Goal: Navigation & Orientation: Find specific page/section

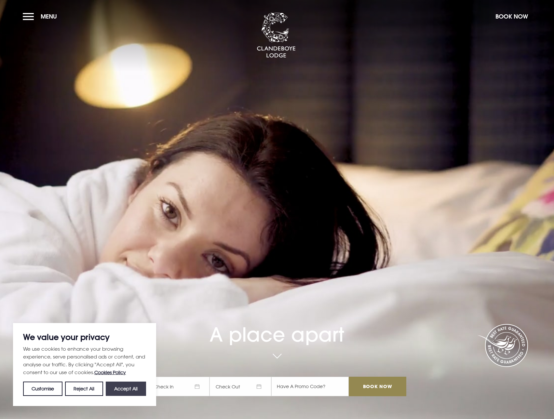
click at [133, 387] on button "Accept All" at bounding box center [126, 389] width 40 height 14
checkbox input "true"
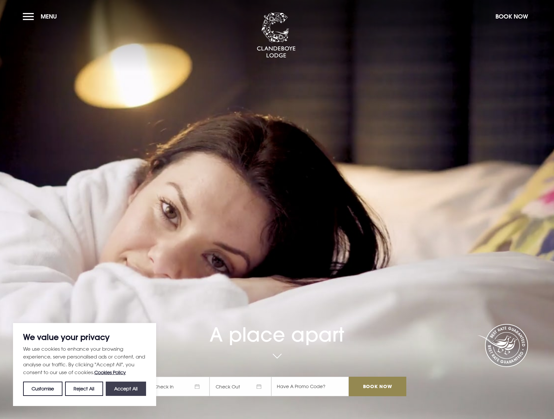
checkbox input "true"
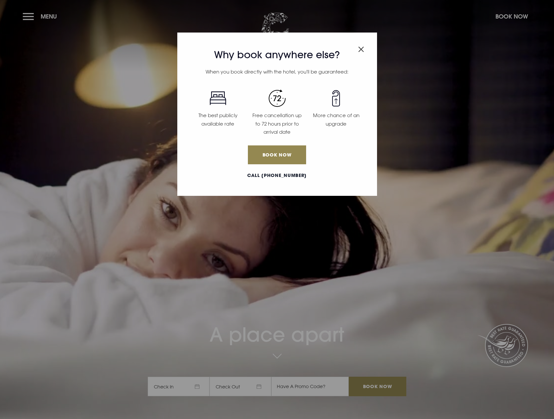
click at [359, 50] on img "Close modal" at bounding box center [361, 50] width 6 height 6
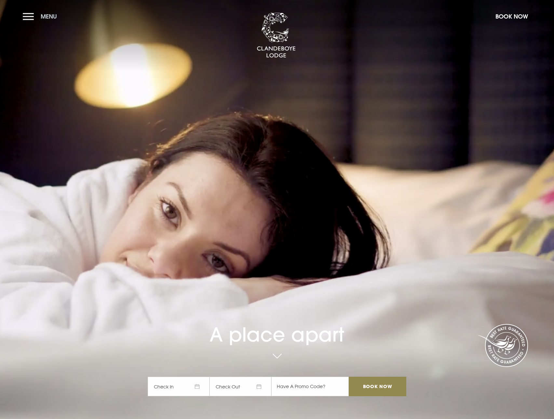
click at [29, 17] on button "Menu" at bounding box center [41, 16] width 37 height 14
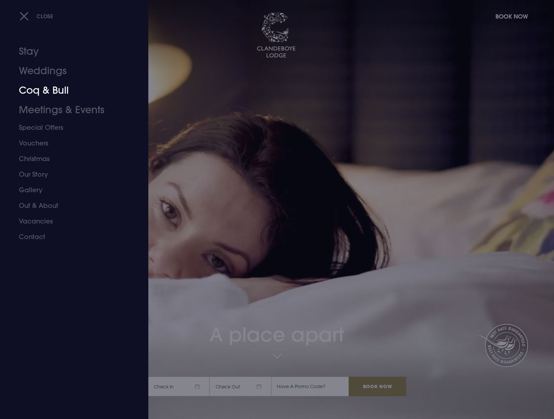
click at [55, 89] on link "Coq & Bull" at bounding box center [70, 91] width 103 height 20
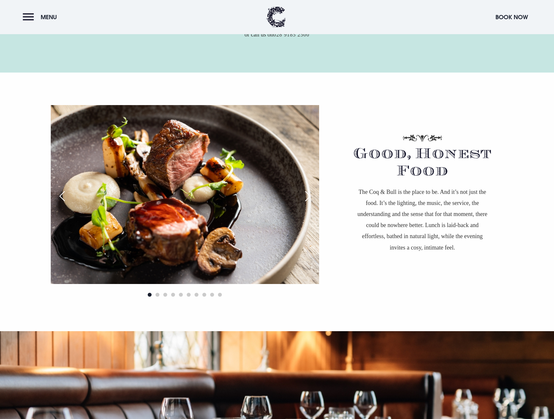
scroll to position [553, 0]
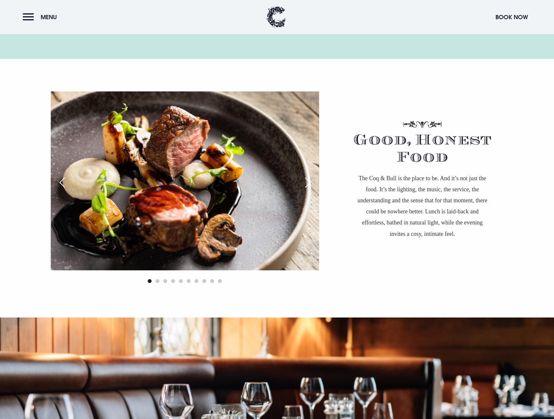
click at [305, 185] on div "Next slide" at bounding box center [308, 182] width 16 height 14
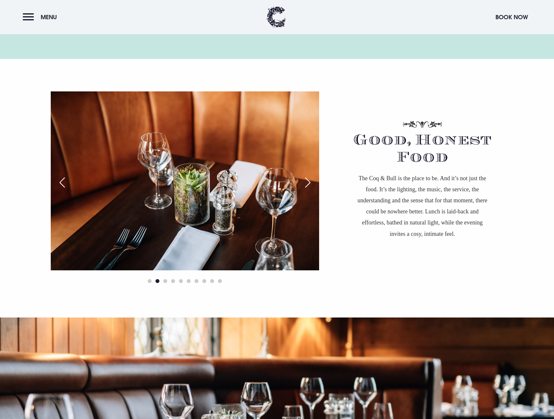
click at [305, 185] on div "Next slide" at bounding box center [308, 182] width 16 height 14
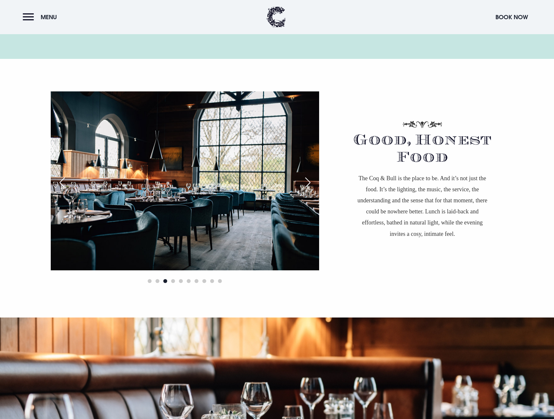
click at [305, 185] on div "Next slide" at bounding box center [308, 182] width 16 height 14
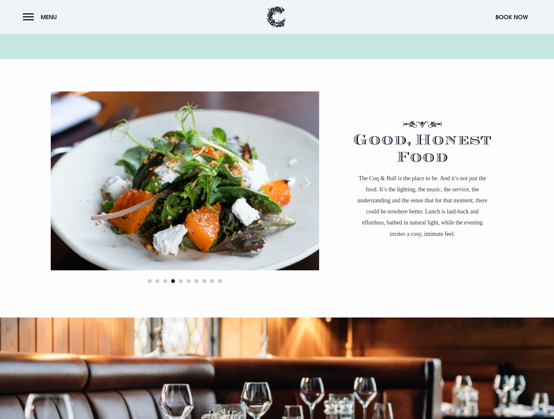
click at [305, 185] on div "Next slide" at bounding box center [308, 182] width 16 height 14
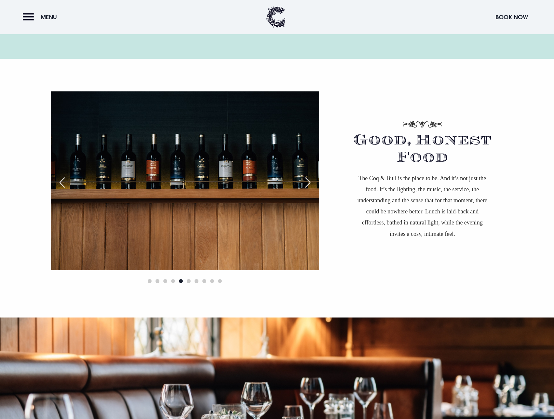
click at [305, 185] on div "Next slide" at bounding box center [308, 182] width 16 height 14
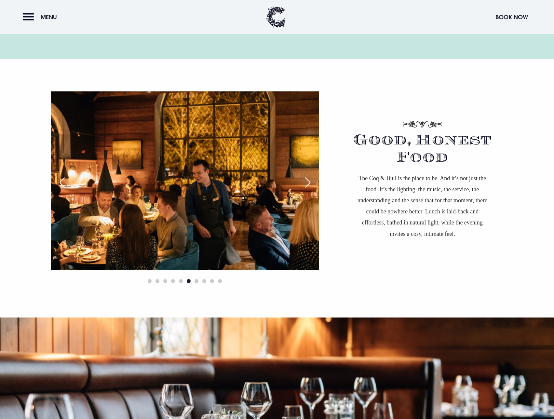
click at [305, 185] on div "Next slide" at bounding box center [308, 182] width 16 height 14
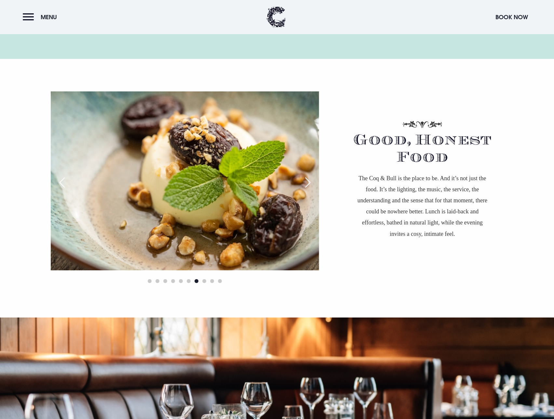
click at [305, 185] on div "Next slide" at bounding box center [308, 182] width 16 height 14
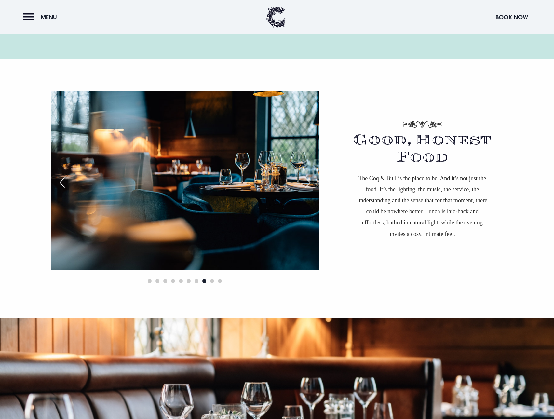
click at [305, 185] on div "Next slide" at bounding box center [308, 182] width 16 height 14
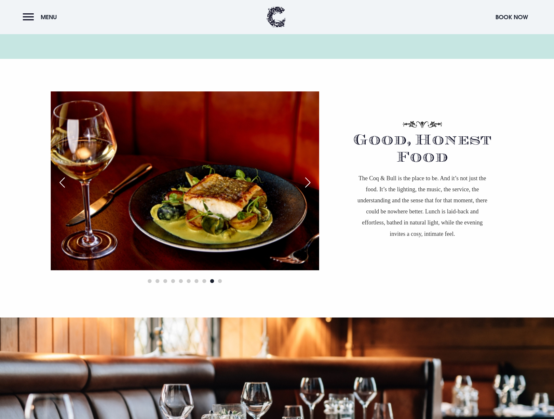
click at [61, 185] on div "Previous slide" at bounding box center [62, 182] width 16 height 14
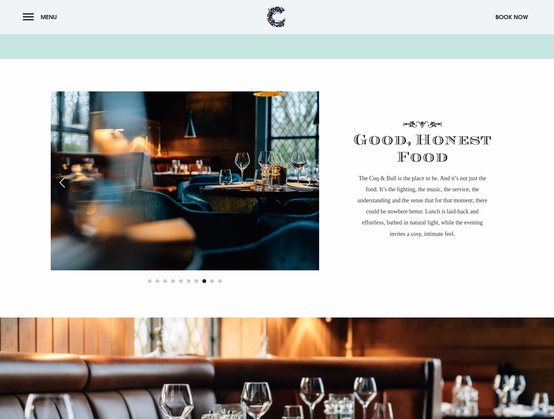
click at [306, 182] on div "Next slide" at bounding box center [308, 182] width 16 height 14
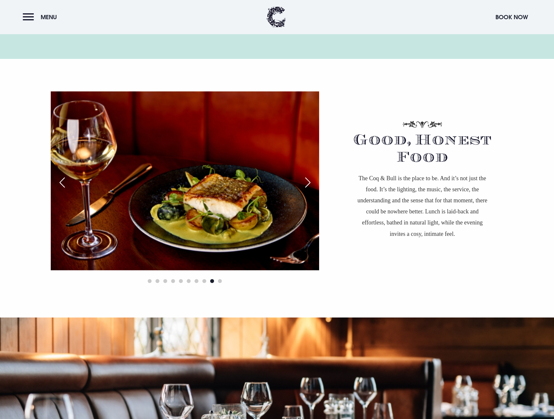
click at [306, 182] on div "Next slide" at bounding box center [308, 182] width 16 height 14
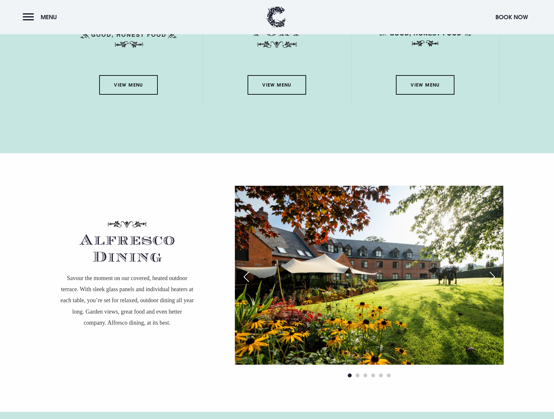
scroll to position [1269, 0]
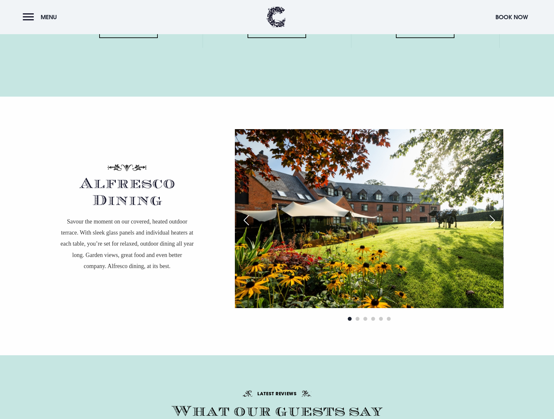
click at [492, 223] on div "Next slide" at bounding box center [492, 220] width 16 height 14
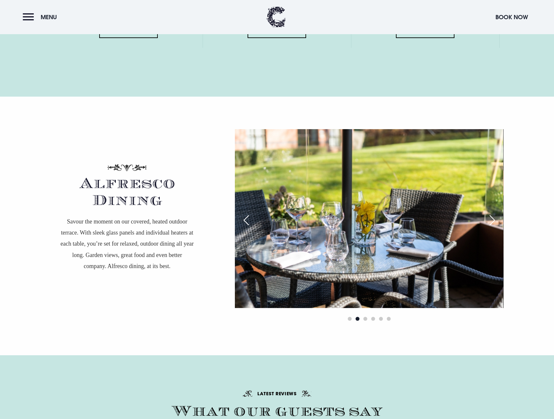
click at [492, 223] on div "Next slide" at bounding box center [492, 220] width 16 height 14
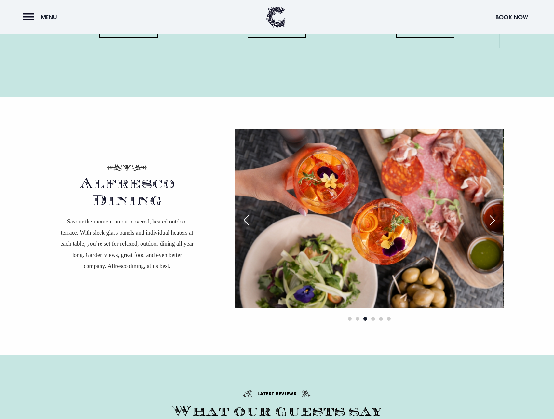
click at [492, 223] on div "Next slide" at bounding box center [492, 220] width 16 height 14
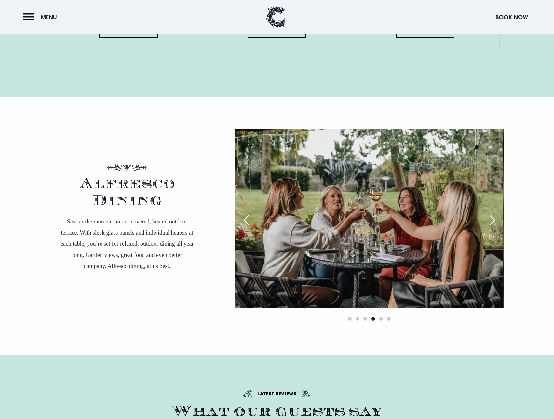
click at [492, 223] on div "Next slide" at bounding box center [492, 220] width 16 height 14
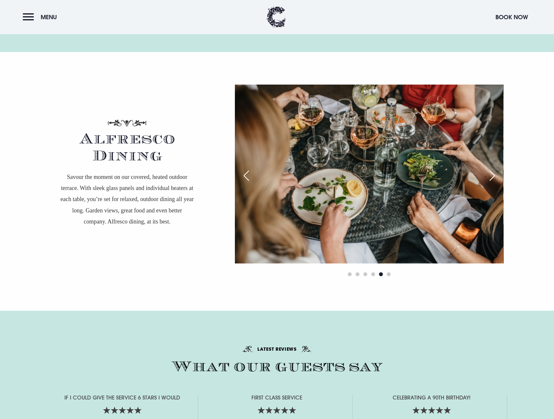
scroll to position [1431, 0]
